Goal: Transaction & Acquisition: Purchase product/service

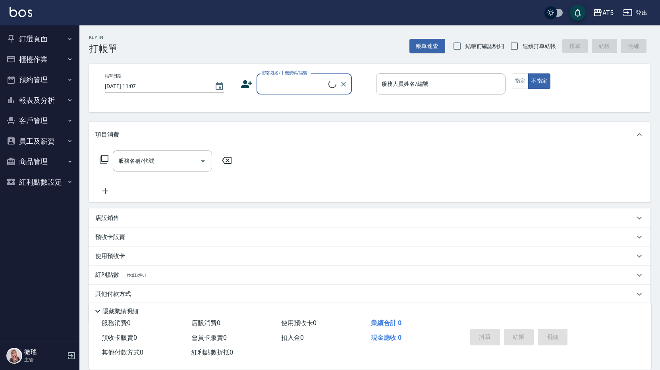
click at [41, 60] on button "櫃檯作業" at bounding box center [39, 59] width 73 height 21
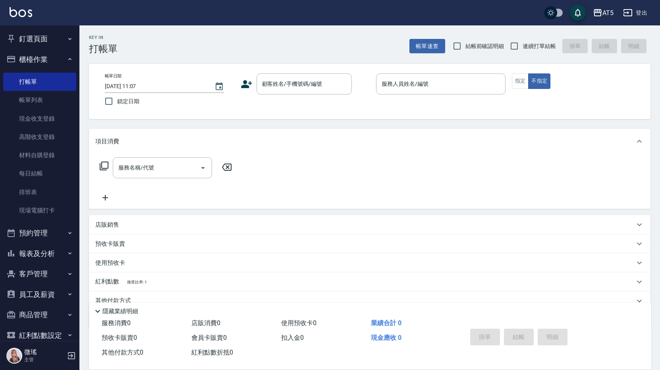
click at [41, 60] on button "櫃檯作業" at bounding box center [39, 59] width 73 height 21
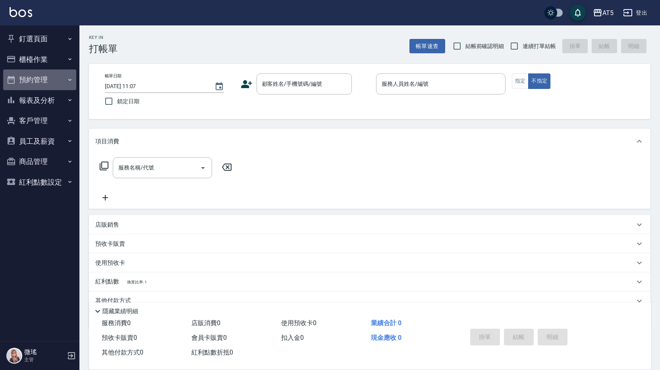
click at [31, 85] on button "預約管理" at bounding box center [39, 80] width 73 height 21
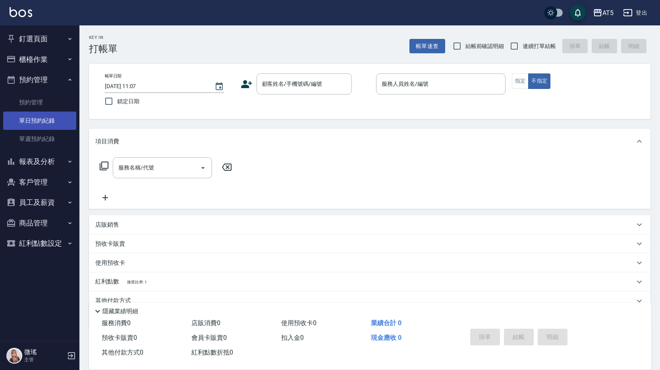
click at [36, 119] on link "單日預約紀錄" at bounding box center [39, 121] width 73 height 18
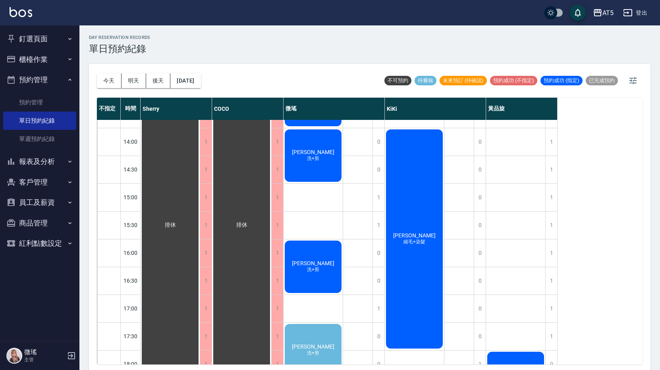
scroll to position [238, 0]
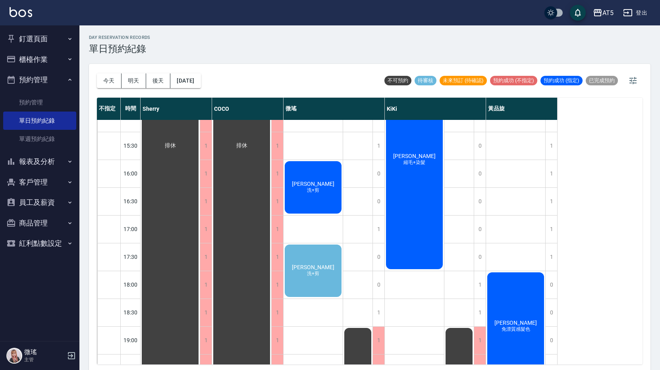
click at [423, 164] on span "縮毛+染髮" at bounding box center [414, 162] width 25 height 7
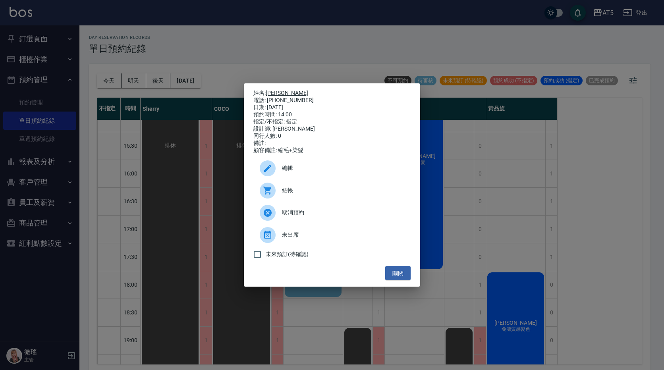
click at [277, 93] on link "[PERSON_NAME]" at bounding box center [287, 93] width 43 height 6
click at [395, 273] on button "關閉" at bounding box center [397, 273] width 25 height 15
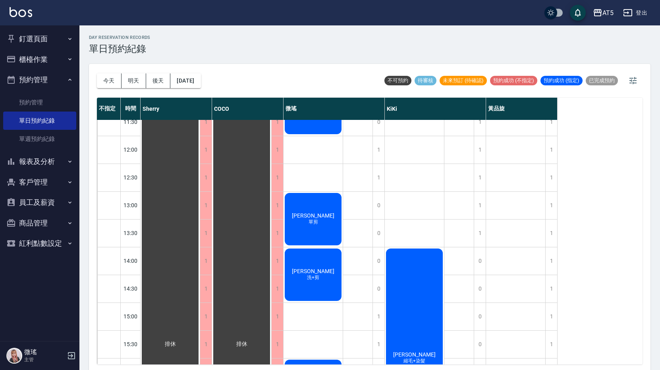
scroll to position [0, 0]
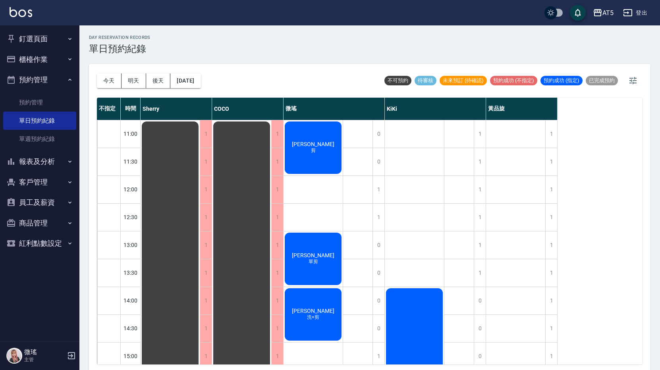
click at [308, 152] on div "蔡志章 剪" at bounding box center [313, 147] width 59 height 55
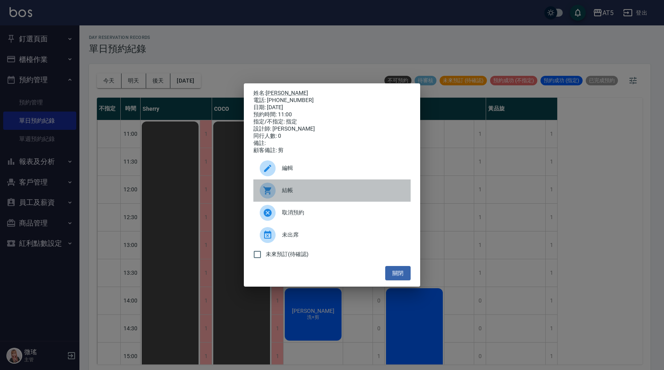
click at [281, 196] on div at bounding box center [271, 191] width 22 height 16
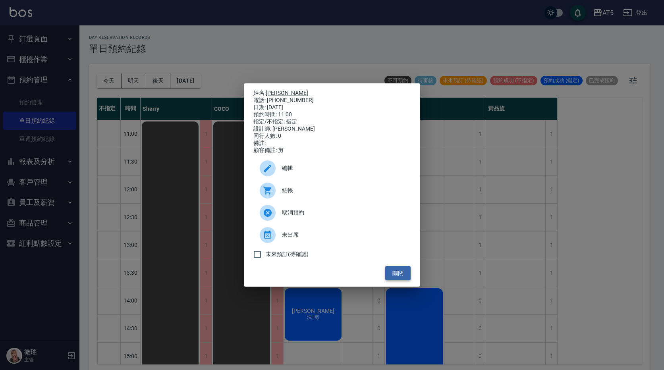
click at [394, 279] on button "關閉" at bounding box center [397, 273] width 25 height 15
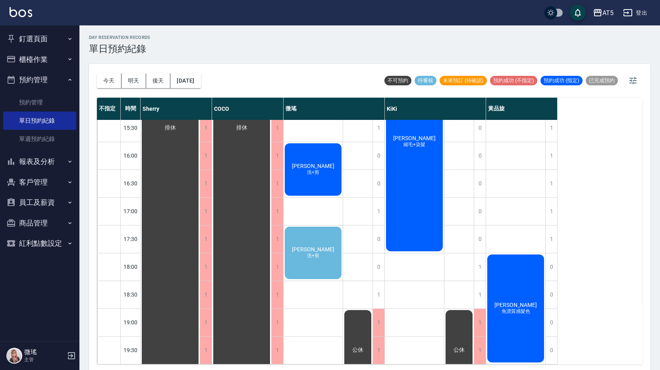
scroll to position [2, 0]
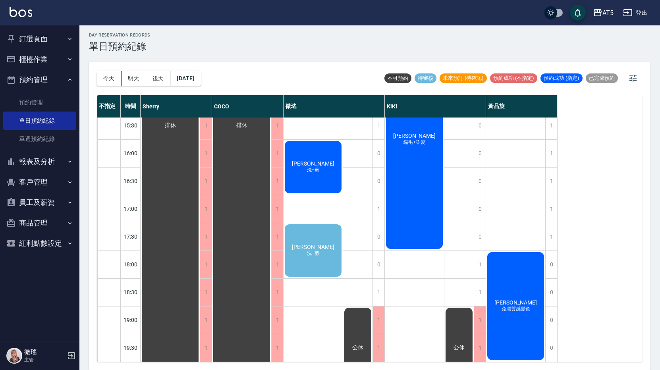
click at [317, 256] on div "陳家慧 洗+剪" at bounding box center [313, 250] width 59 height 55
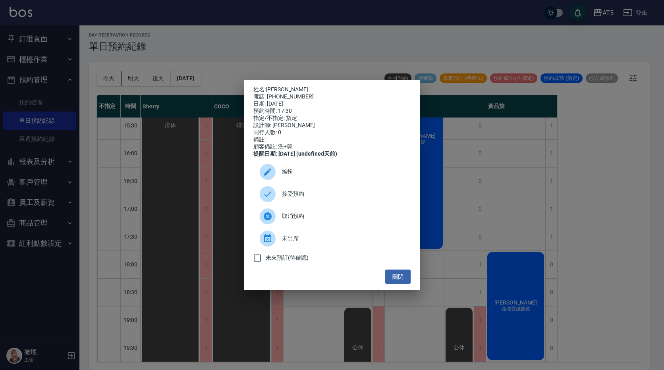
click at [307, 196] on span "接受預約" at bounding box center [343, 194] width 122 height 8
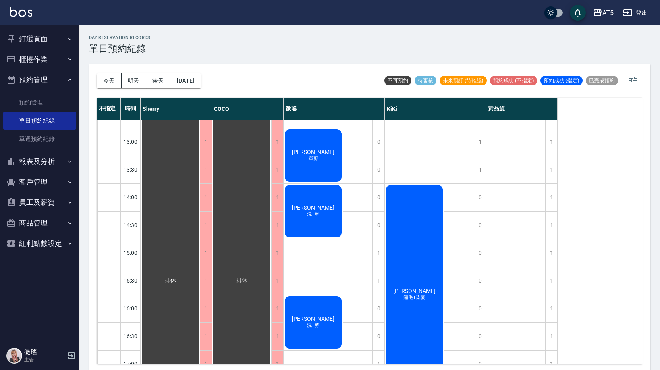
scroll to position [0, 0]
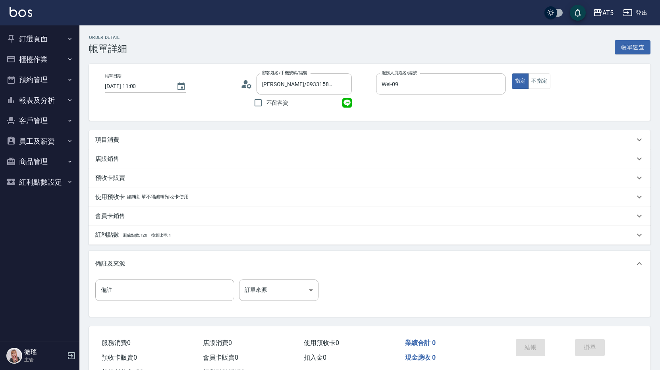
click at [118, 136] on p "項目消費" at bounding box center [107, 140] width 24 height 8
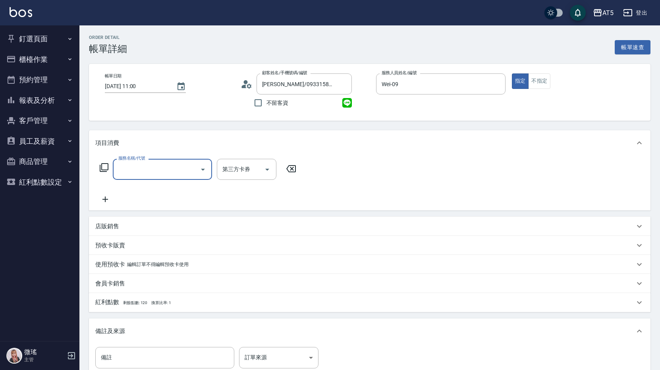
scroll to position [0, 0]
click at [159, 170] on input "服務名稱/代號" at bounding box center [156, 169] width 80 height 14
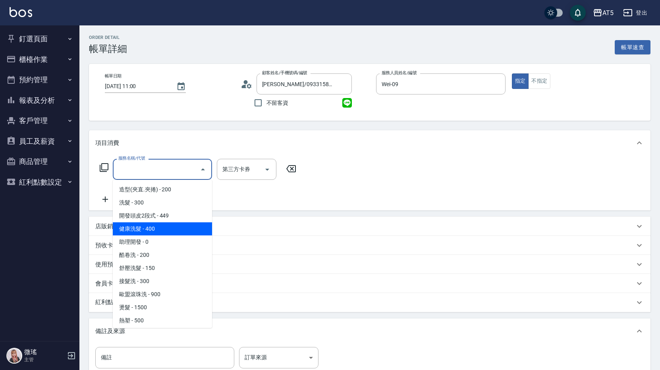
scroll to position [159, 0]
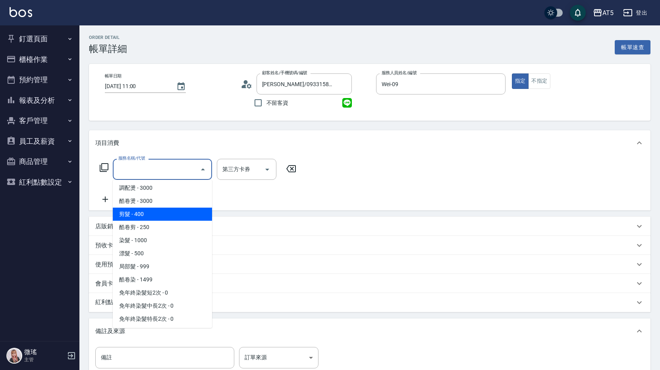
click at [167, 217] on span "剪髮 - 400" at bounding box center [162, 214] width 99 height 13
type input "剪髮(401)"
type input "40"
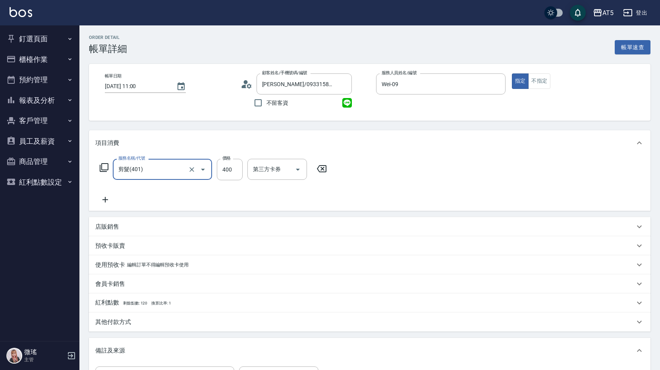
scroll to position [79, 0]
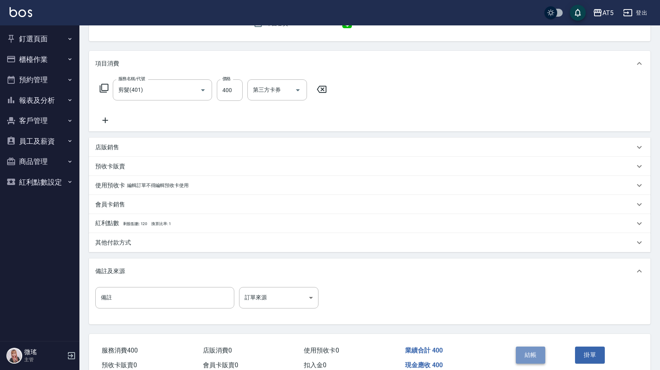
click at [526, 354] on button "結帳" at bounding box center [531, 355] width 30 height 17
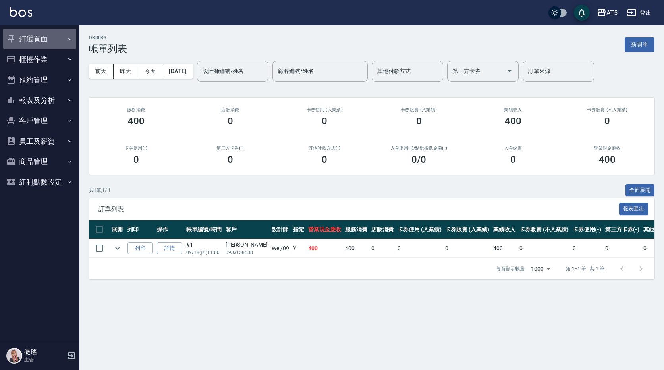
click at [39, 37] on button "釘選頁面" at bounding box center [39, 39] width 73 height 21
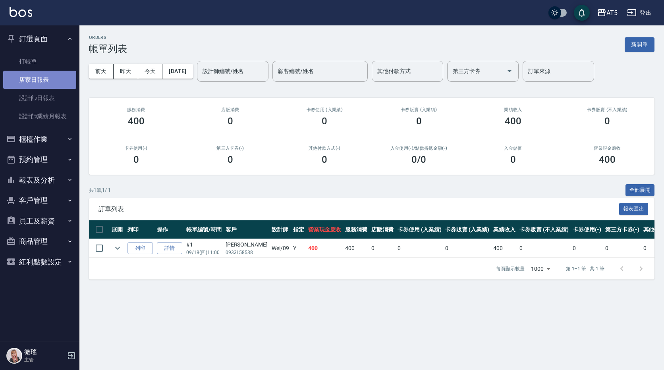
click at [46, 81] on link "店家日報表" at bounding box center [39, 80] width 73 height 18
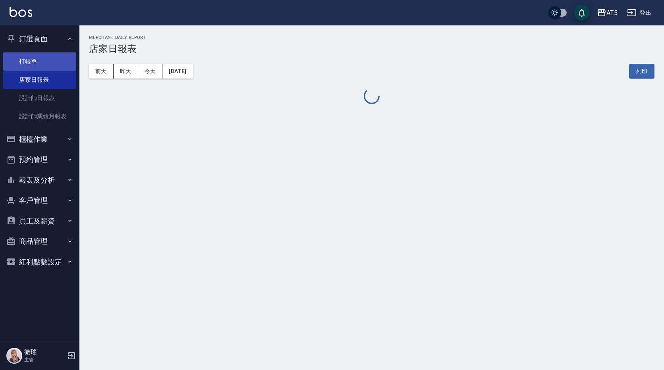
click at [46, 63] on link "打帳單" at bounding box center [39, 61] width 73 height 18
